Goal: Information Seeking & Learning: Understand process/instructions

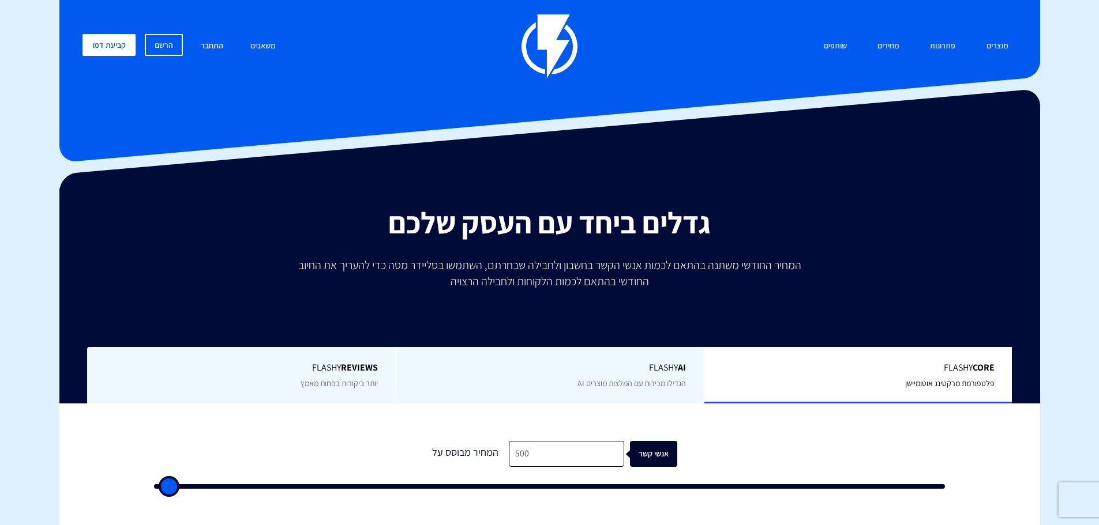
click at [216, 47] on link "התחבר" at bounding box center [212, 46] width 40 height 25
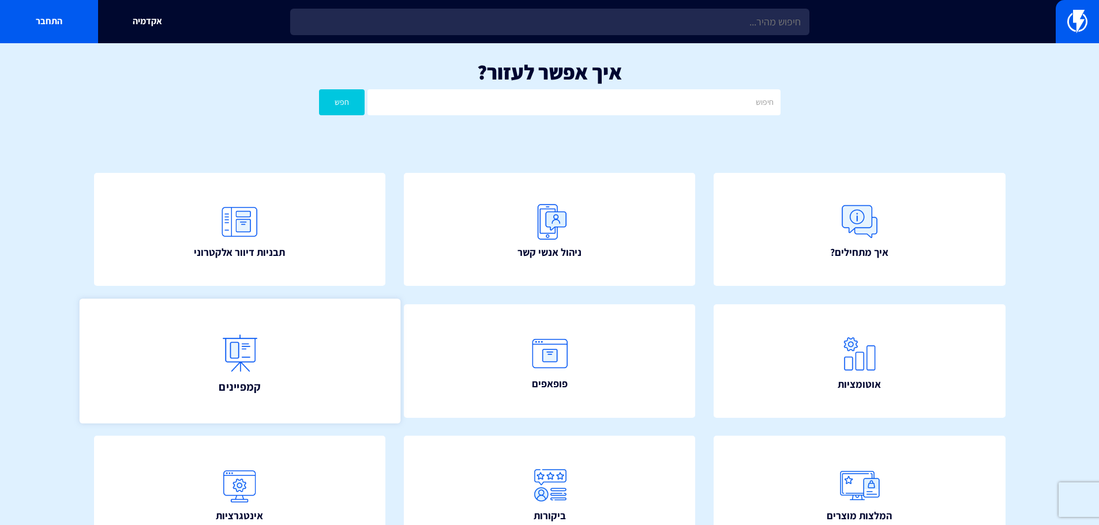
click at [262, 353] on img at bounding box center [239, 353] width 51 height 51
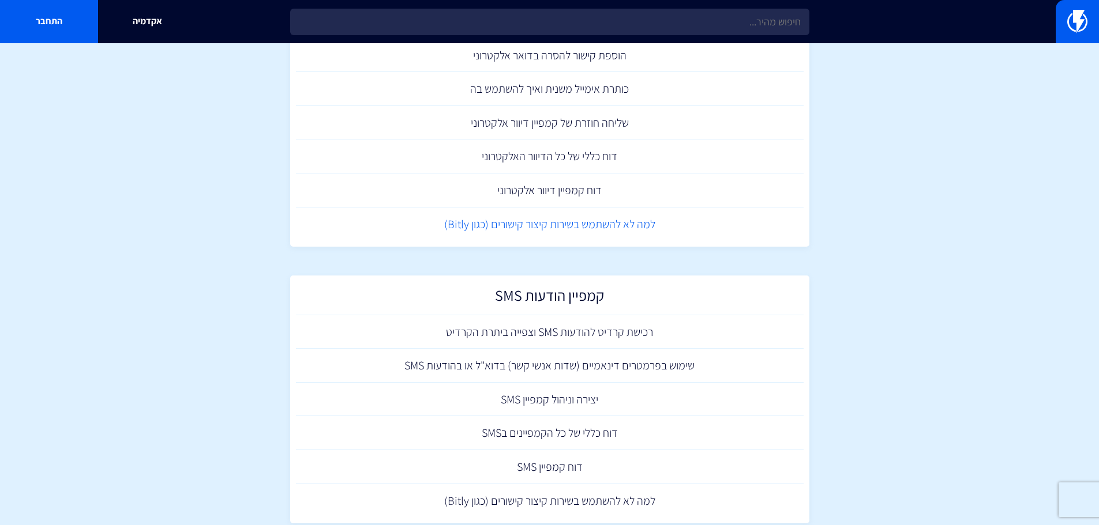
scroll to position [163, 0]
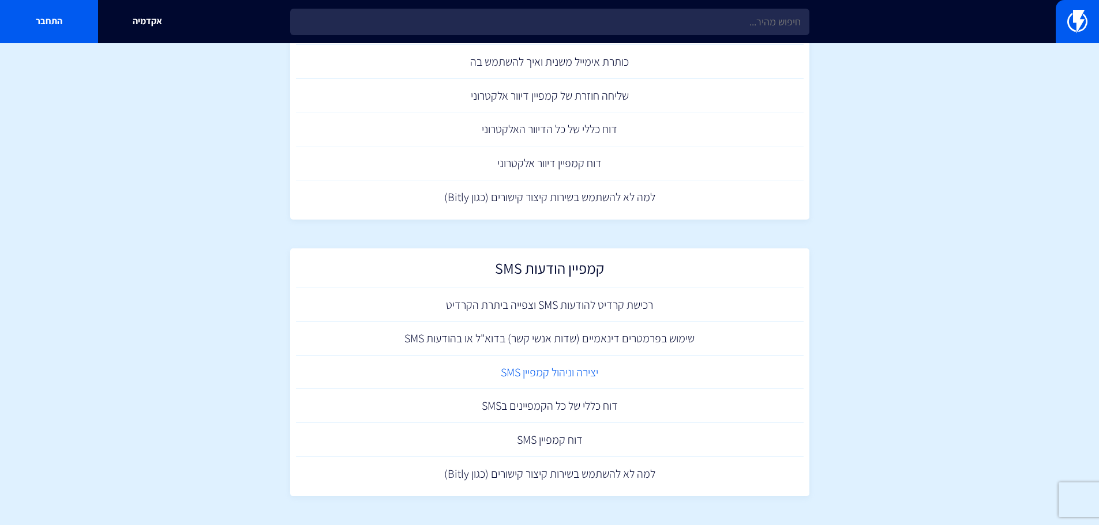
click at [563, 370] on link "יצירה וניהול קמפיין SMS" at bounding box center [550, 373] width 508 height 34
